Goal: Task Accomplishment & Management: Manage account settings

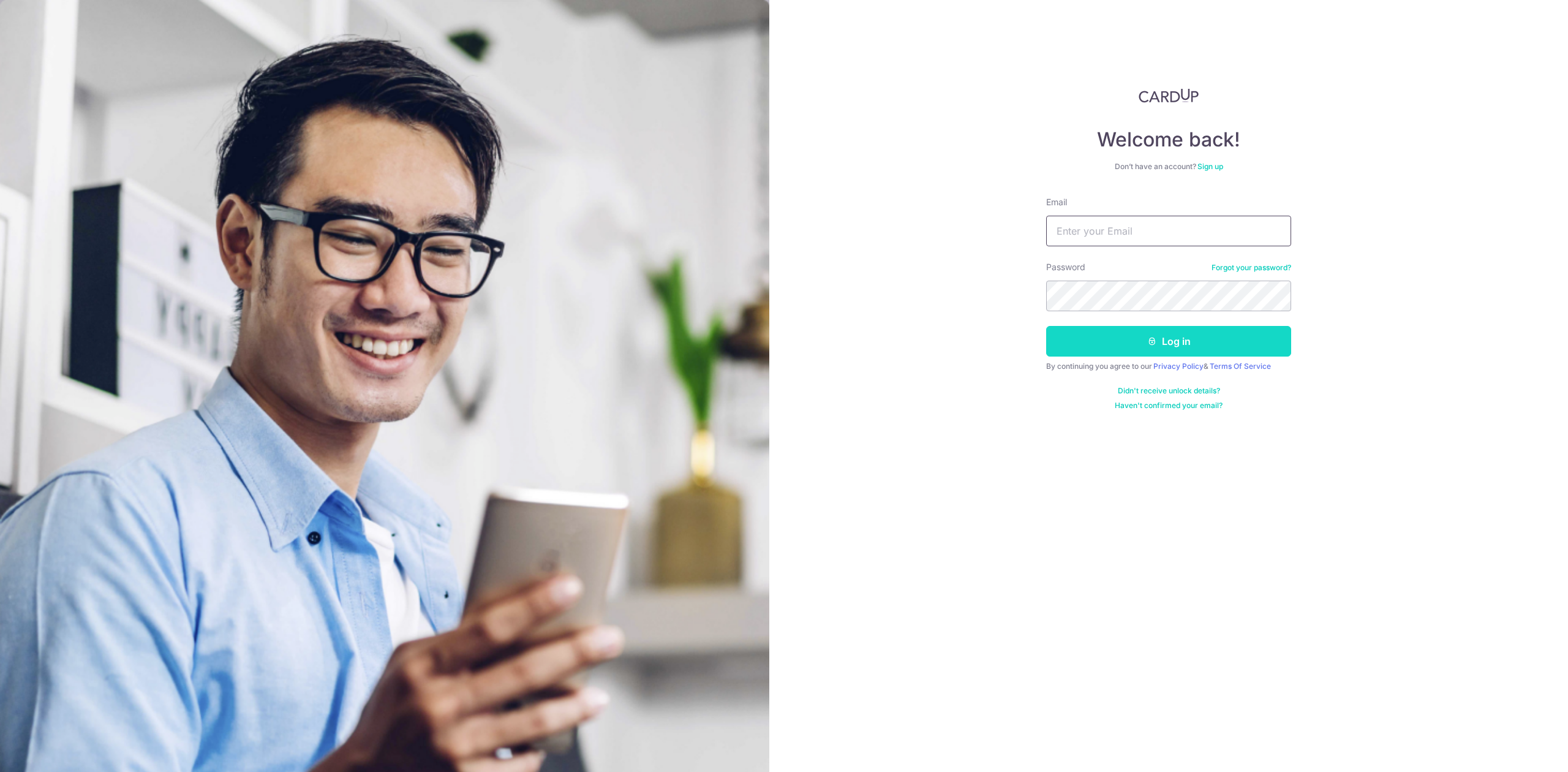
type input "[PERSON_NAME][EMAIL_ADDRESS][DOMAIN_NAME]"
click at [1192, 334] on button "Log in" at bounding box center [1169, 342] width 245 height 31
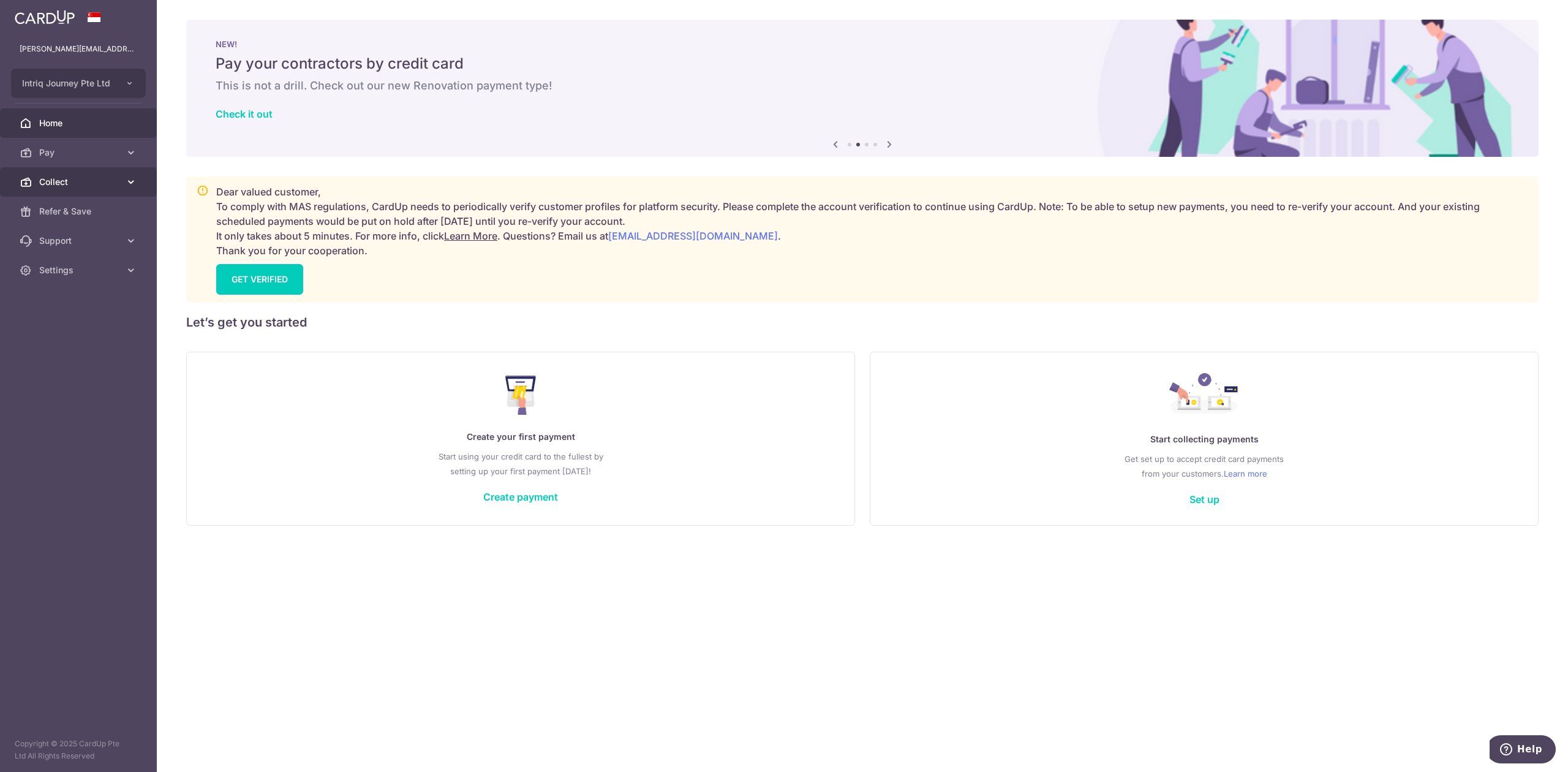
click at [54, 185] on span "Collect" at bounding box center [80, 182] width 81 height 12
click at [55, 216] on span "Dashboard" at bounding box center [80, 212] width 81 height 12
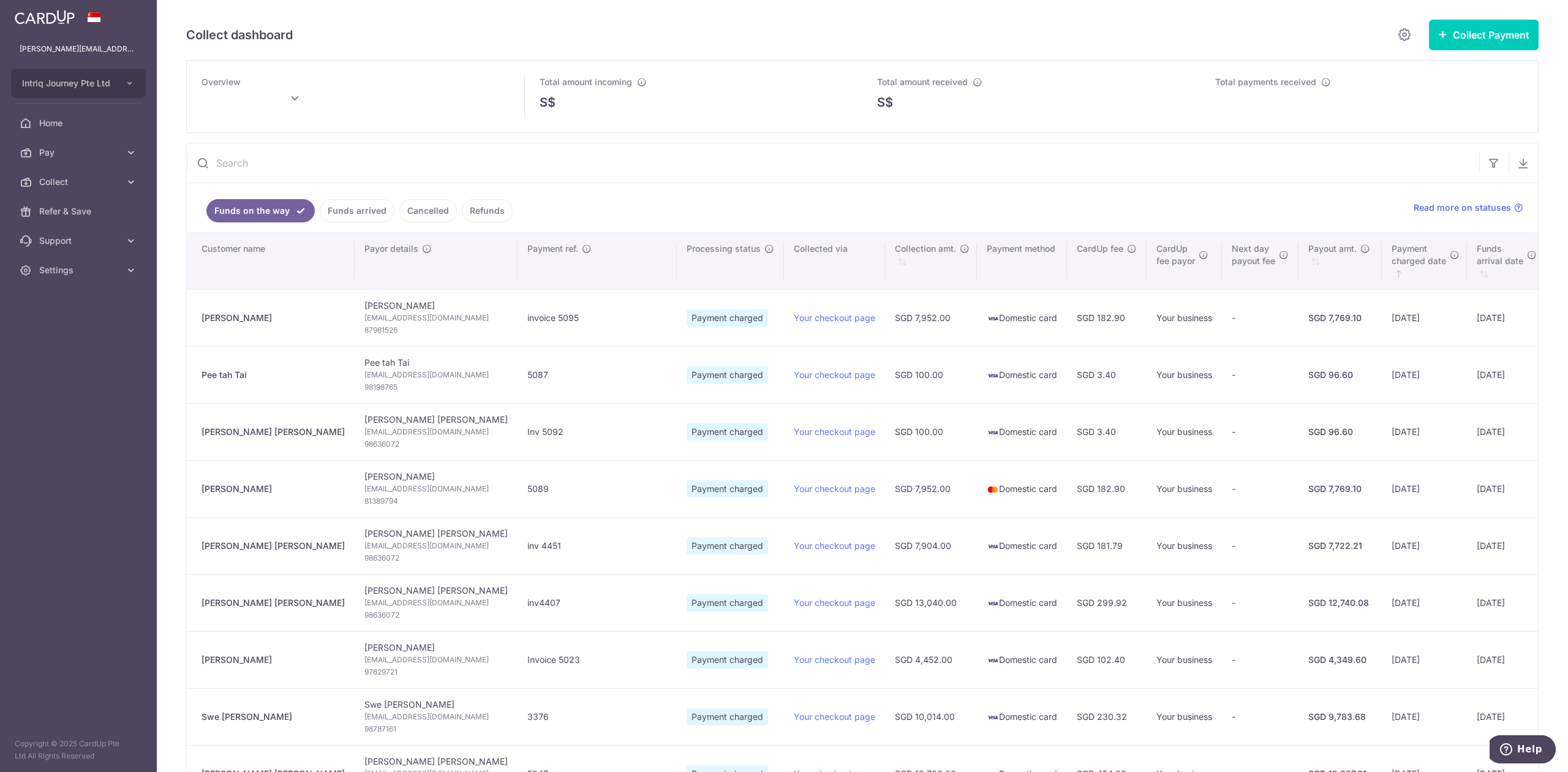
type input "[DATE]"
